Goal: Task Accomplishment & Management: Use online tool/utility

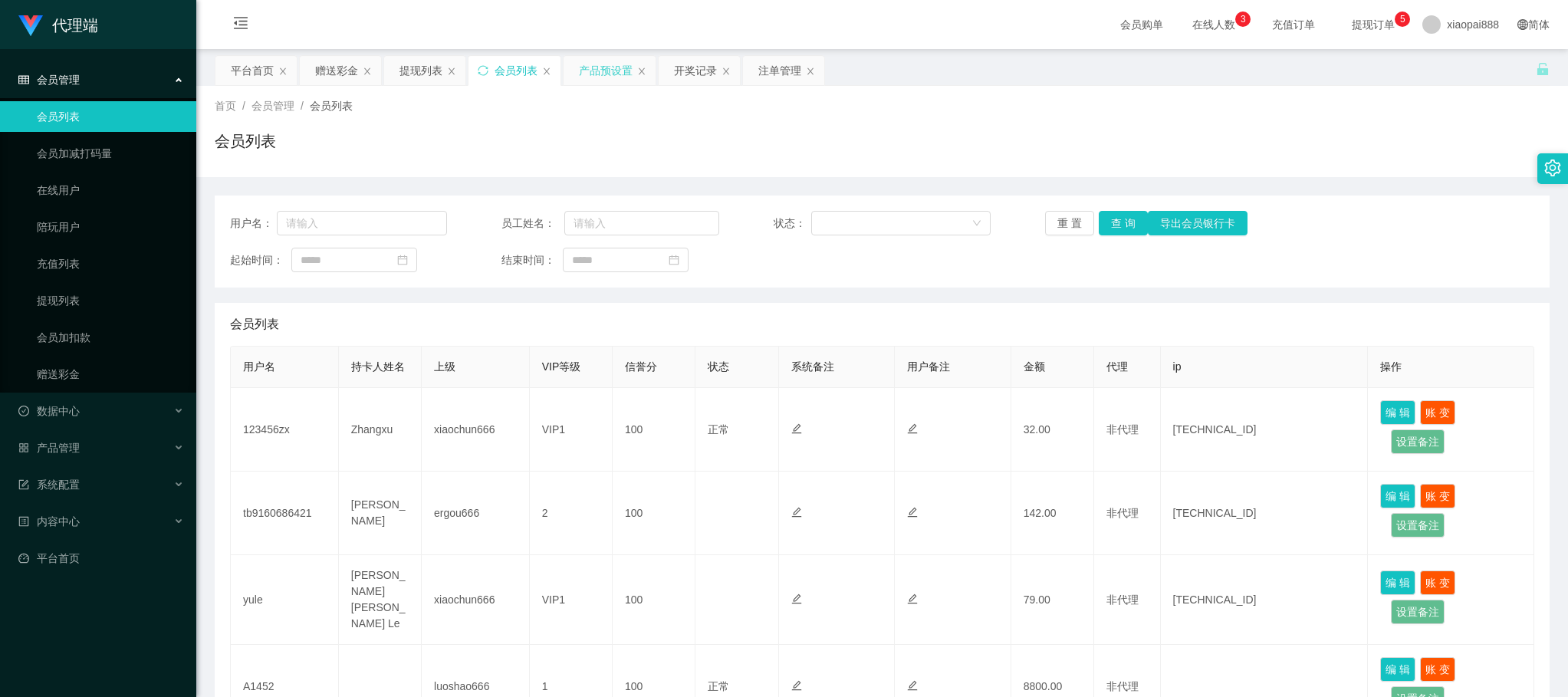
click at [587, 69] on div "产品预设置" at bounding box center [606, 71] width 54 height 29
click at [584, 78] on div "产品预设置" at bounding box center [606, 71] width 54 height 29
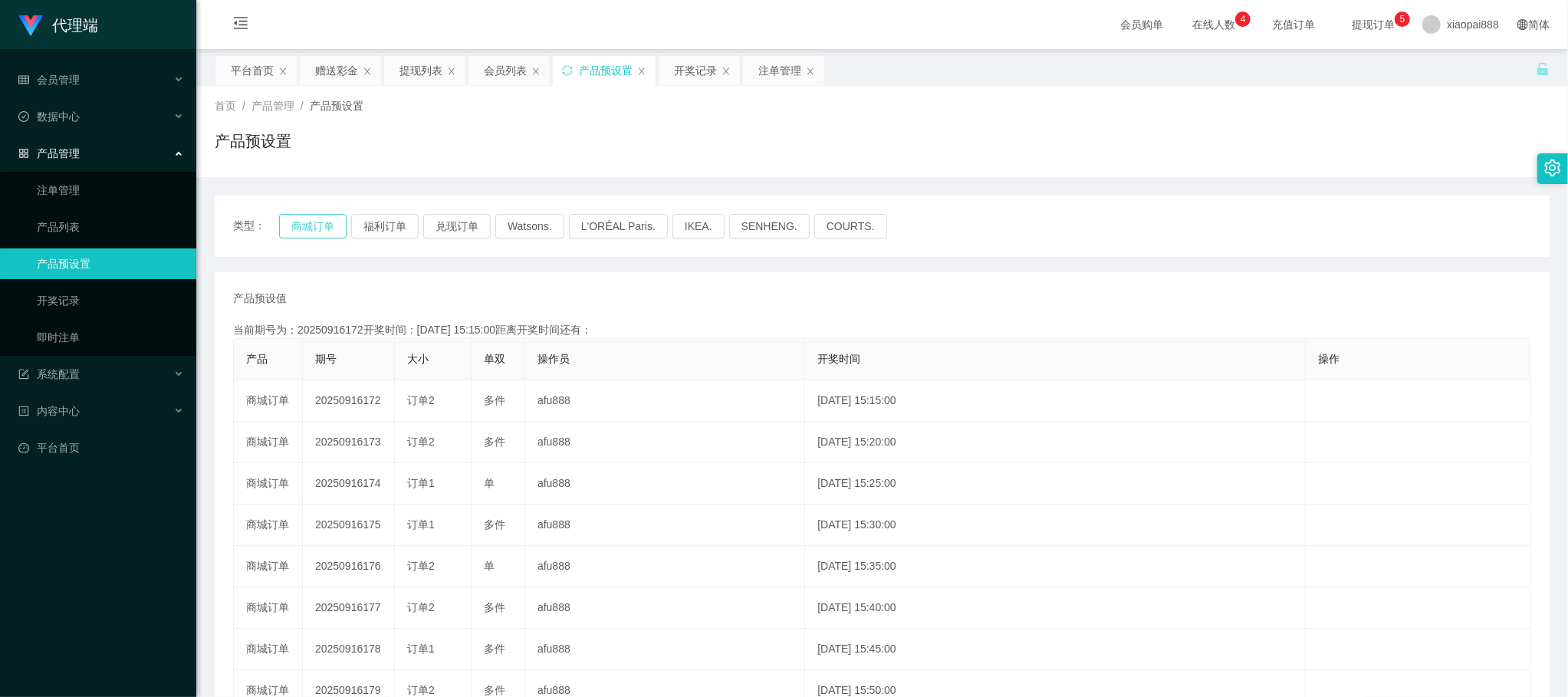
click at [321, 222] on button "商城订单" at bounding box center [312, 226] width 67 height 25
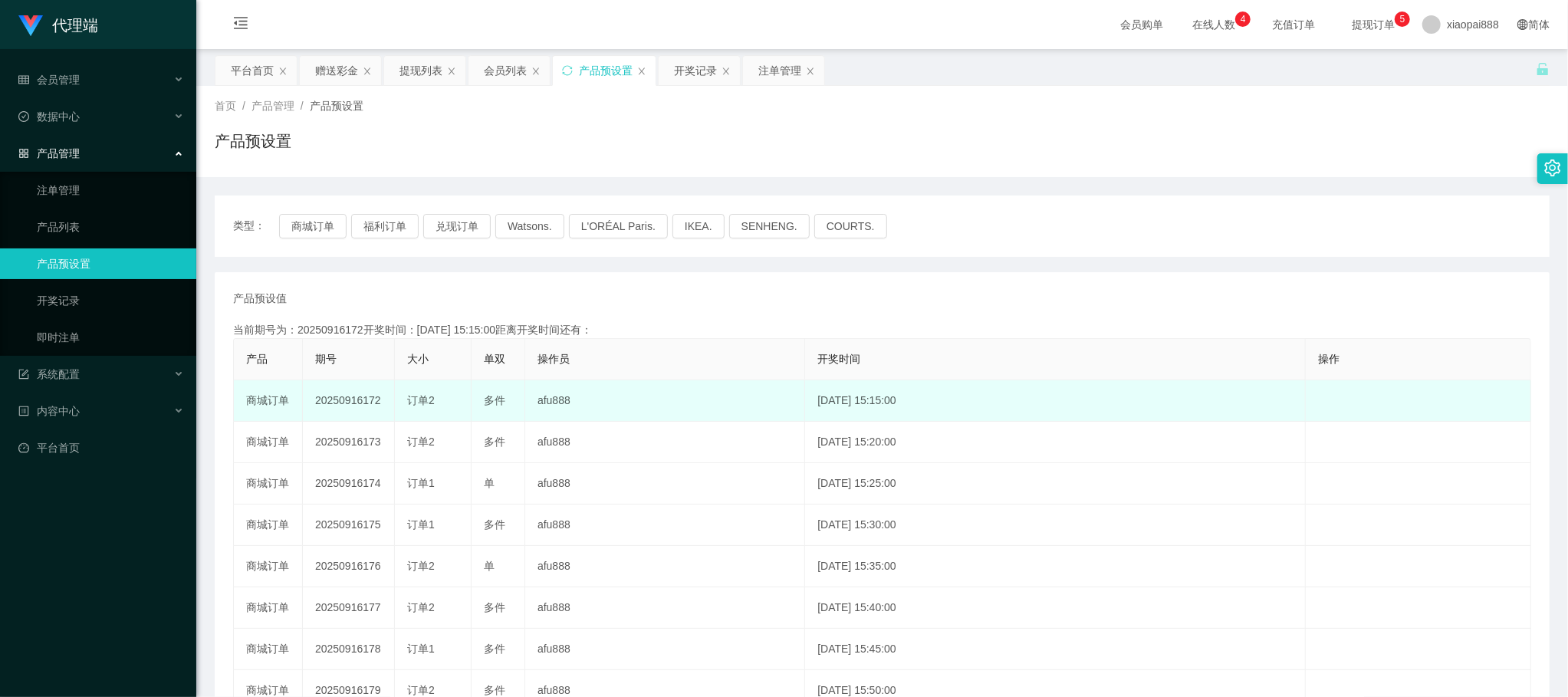
click at [331, 417] on td "20250916172" at bounding box center [349, 401] width 92 height 42
click at [341, 396] on td "20250916172" at bounding box center [349, 401] width 92 height 42
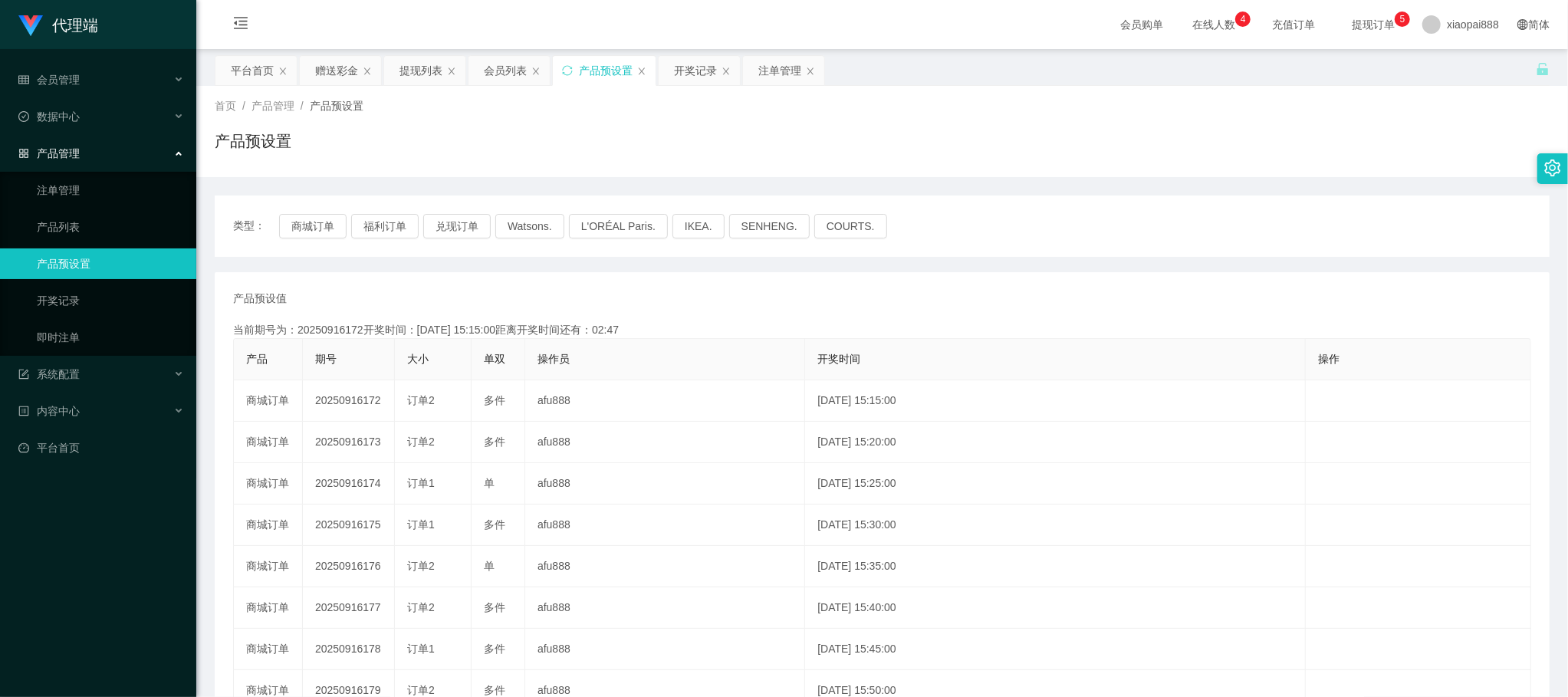
copy td "20250916172"
click at [329, 67] on div "赠送彩金" at bounding box center [336, 71] width 43 height 29
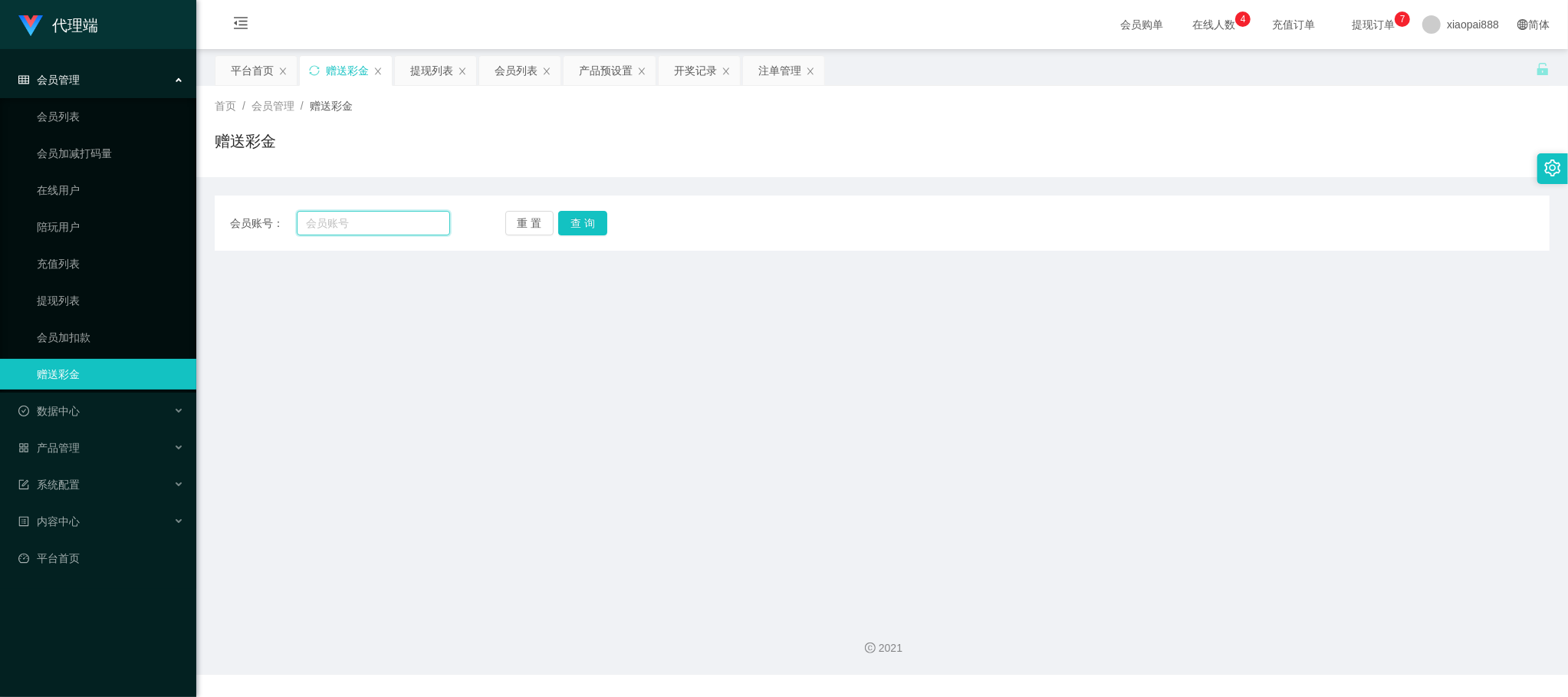
click at [384, 218] on input "text" at bounding box center [374, 223] width 154 height 25
paste input "88357867"
type input "88357867"
click at [592, 225] on button "查 询" at bounding box center [583, 223] width 49 height 25
